Goal: Go to known website: Access a specific website the user already knows

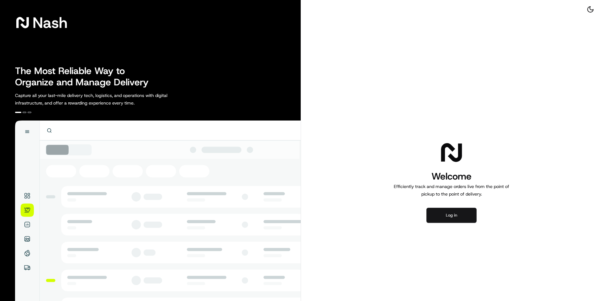
click at [438, 214] on button "Log in" at bounding box center [451, 215] width 50 height 15
